Goal: Find specific page/section: Find specific page/section

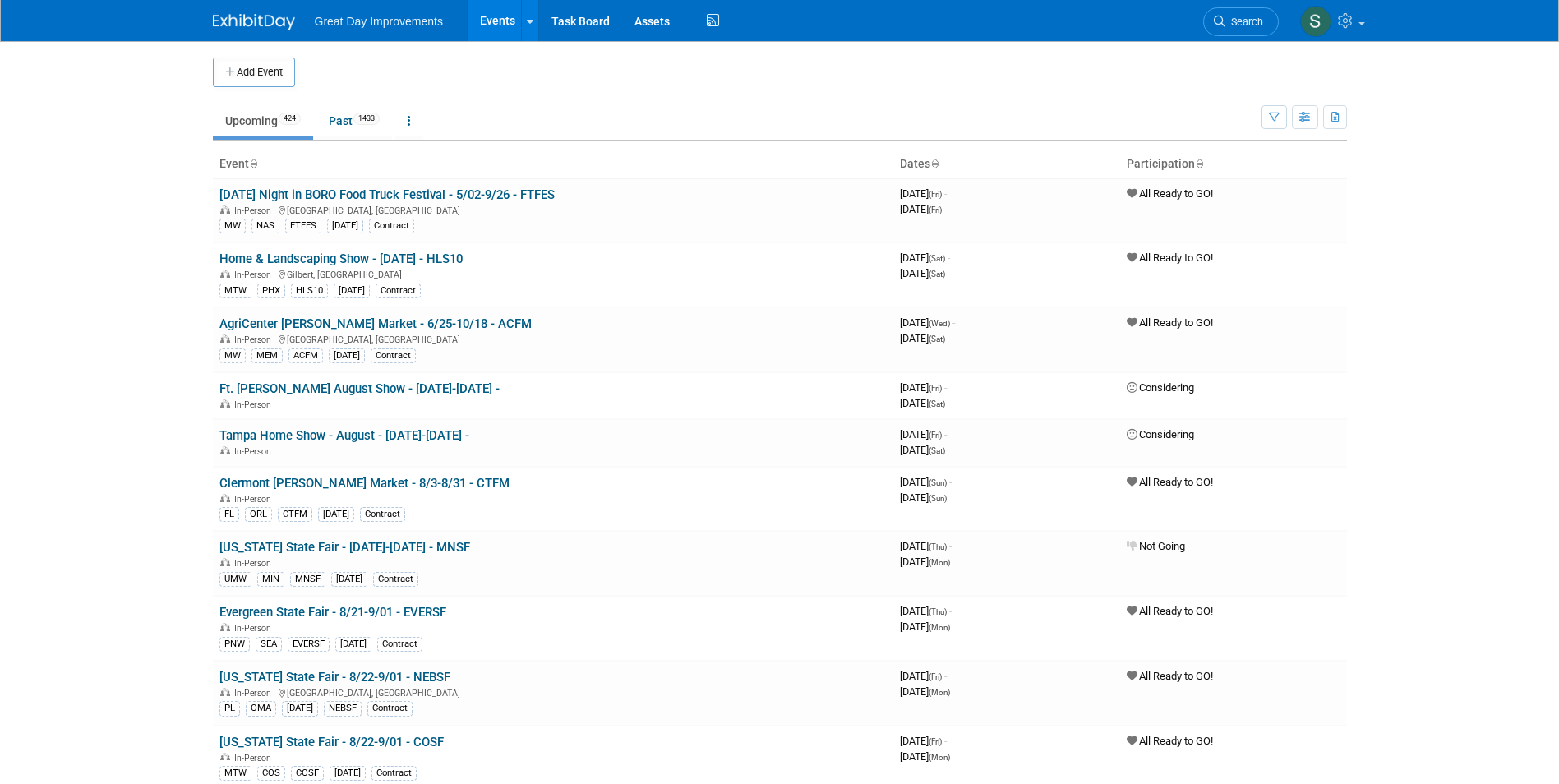
click at [226, 26] on img at bounding box center [254, 22] width 82 height 16
click at [1270, 22] on link "Search" at bounding box center [1242, 22] width 76 height 28
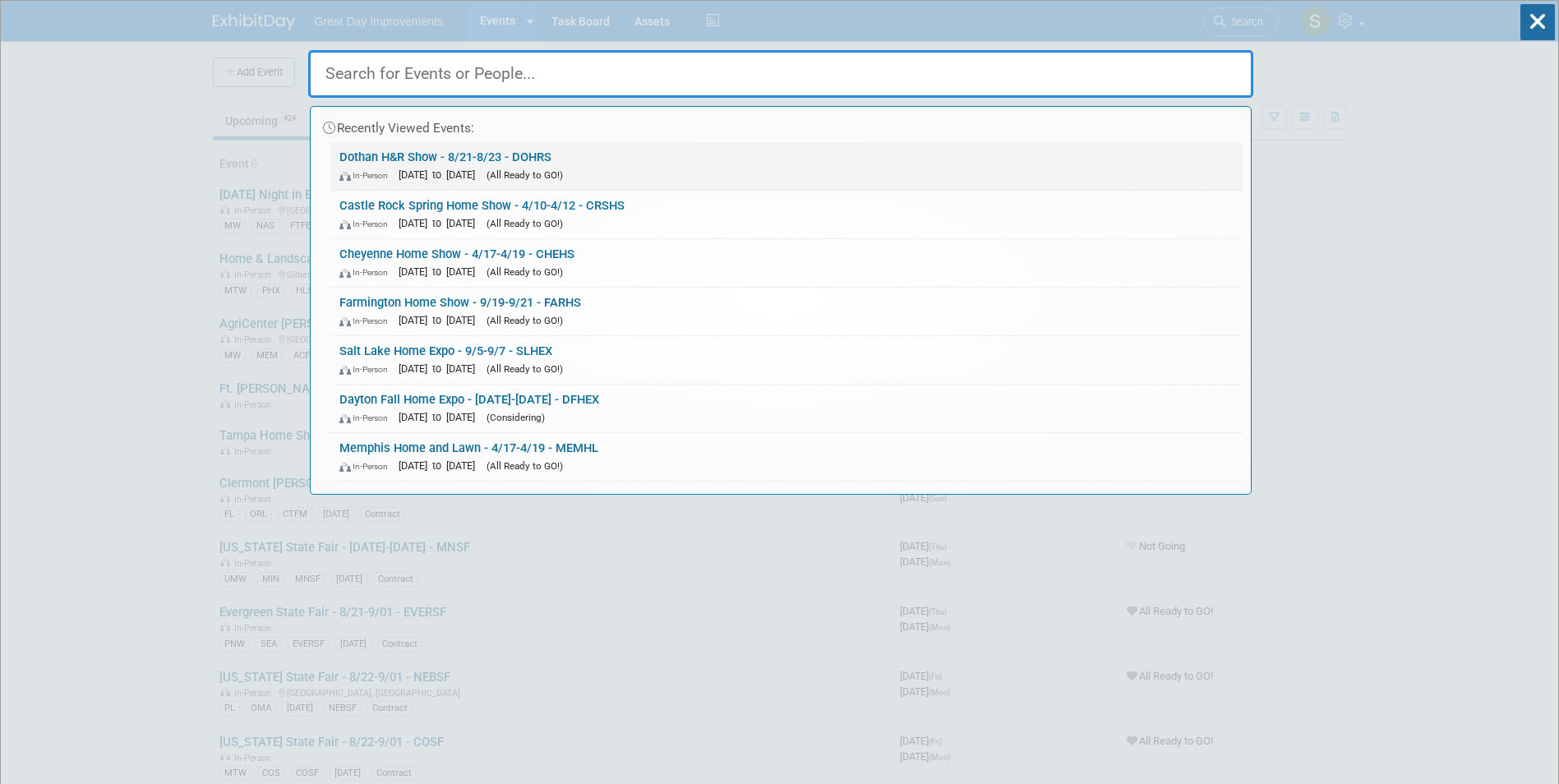
click at [533, 157] on link "Dothan H&R Show - 8/21-8/23 - DOHRS In-Person Aug 21, 2026 to Aug 23, 2026 (All…" at bounding box center [787, 166] width 912 height 47
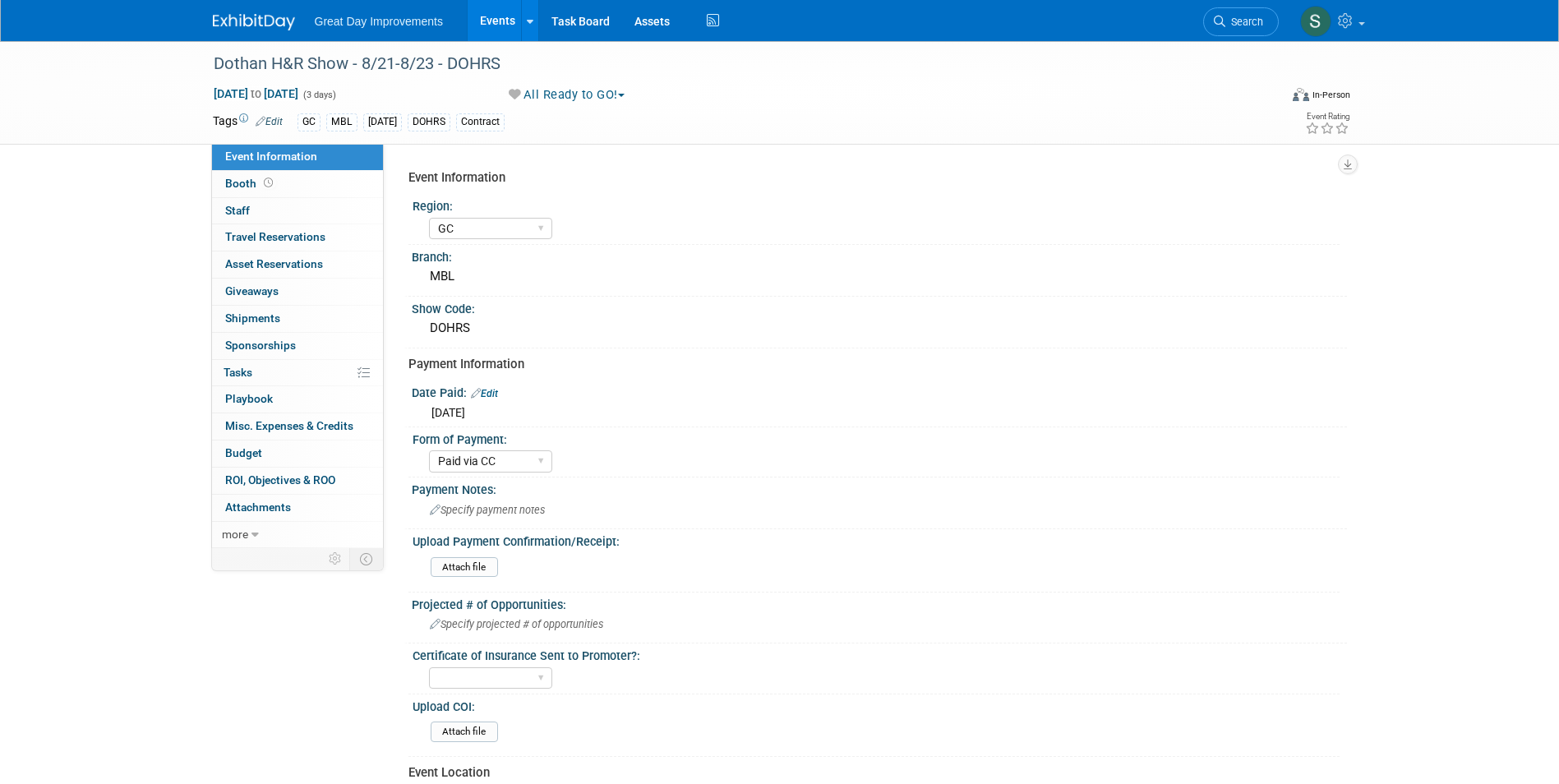
select select "GC"
select select "Paid via CC"
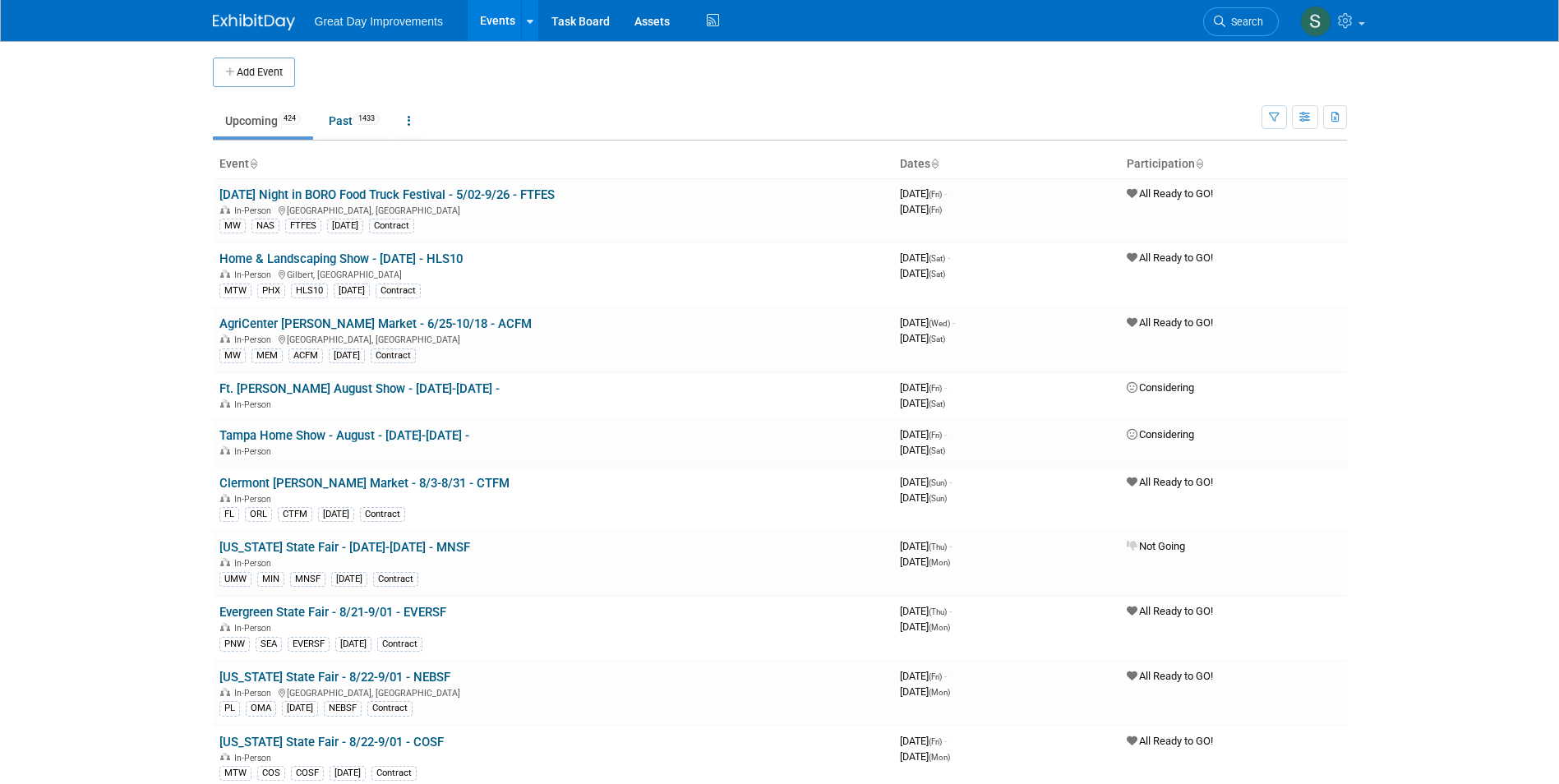
click at [1260, 25] on span "Search" at bounding box center [1245, 22] width 38 height 12
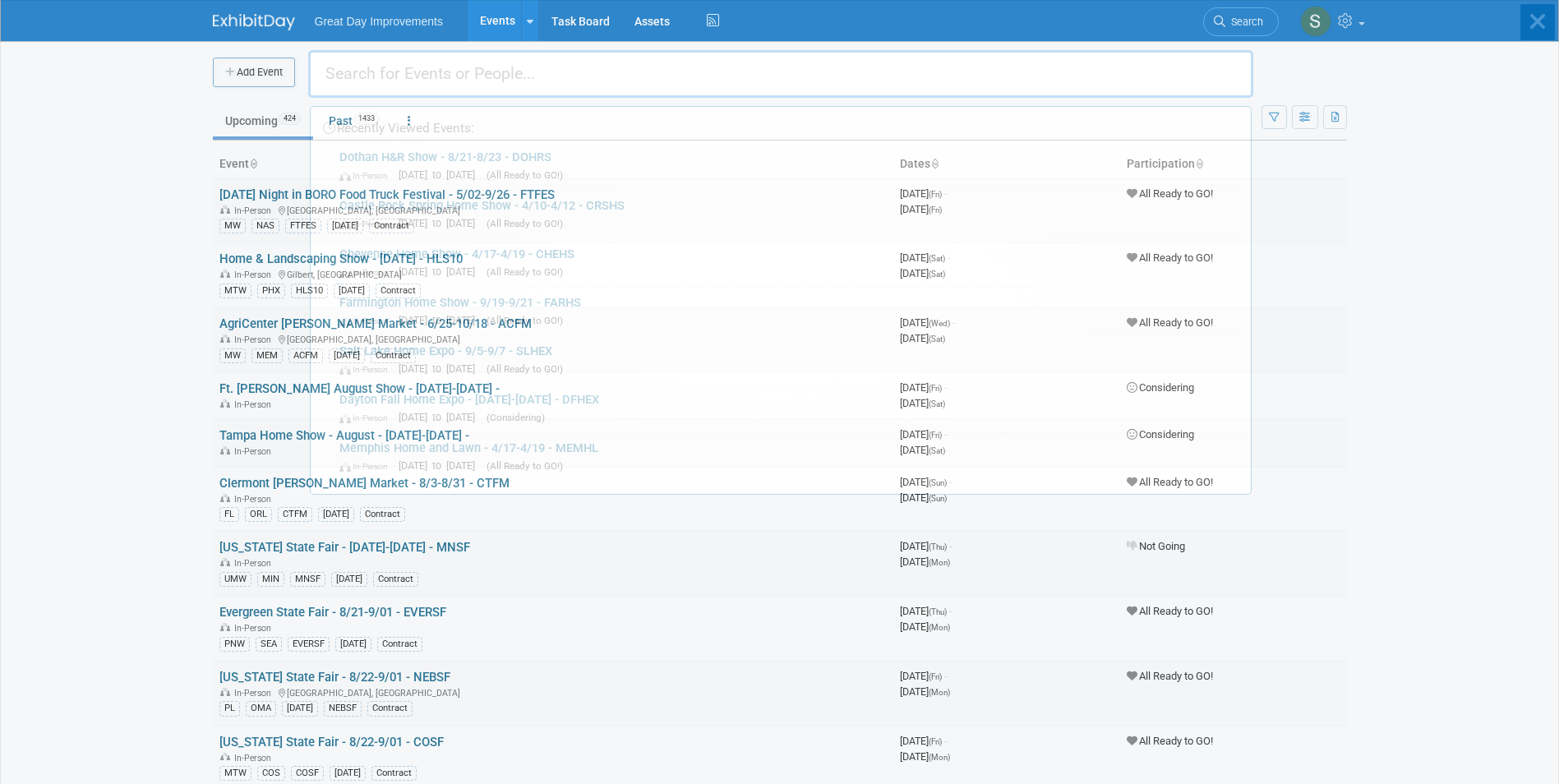
click at [239, 26] on body "Great Day Improvements Events Add Event Bulk Upload Events Shareable Event Boar…" at bounding box center [779, 392] width 1559 height 784
